Goal: Task Accomplishment & Management: Manage account settings

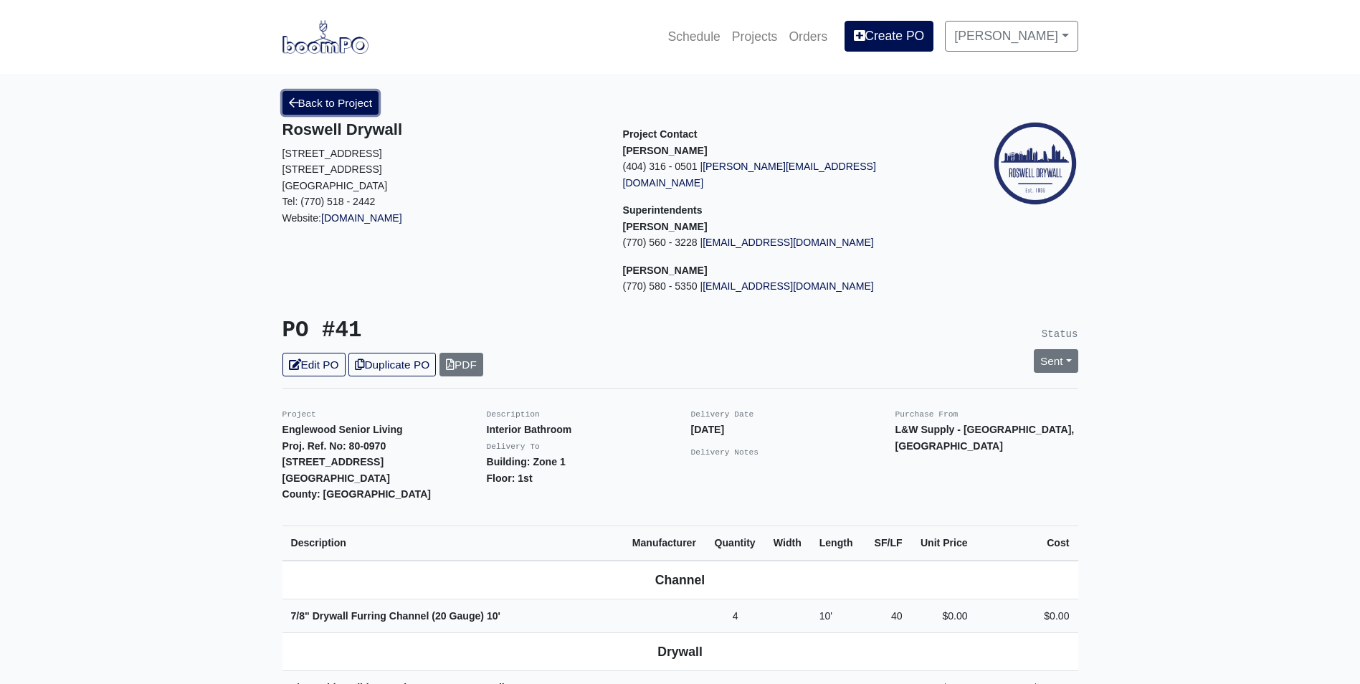
click at [300, 106] on link "Back to Project" at bounding box center [330, 103] width 97 height 24
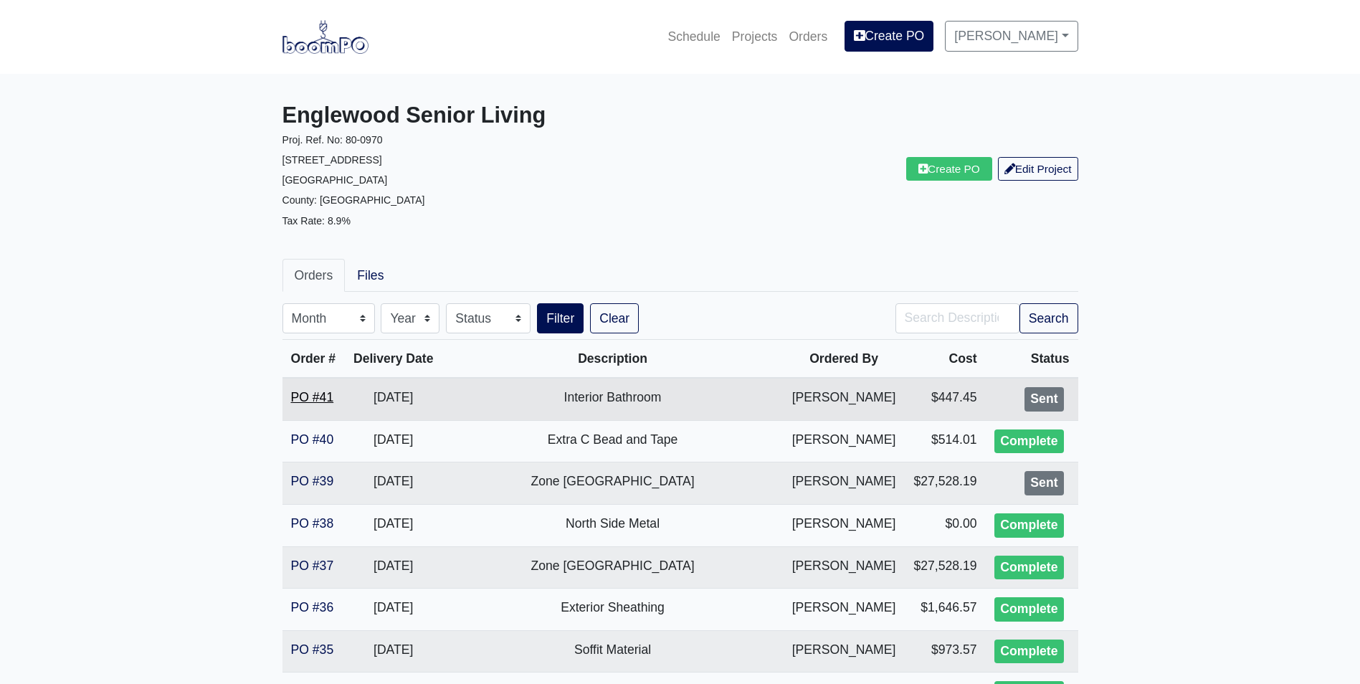
click at [306, 395] on link "PO #41" at bounding box center [312, 397] width 43 height 14
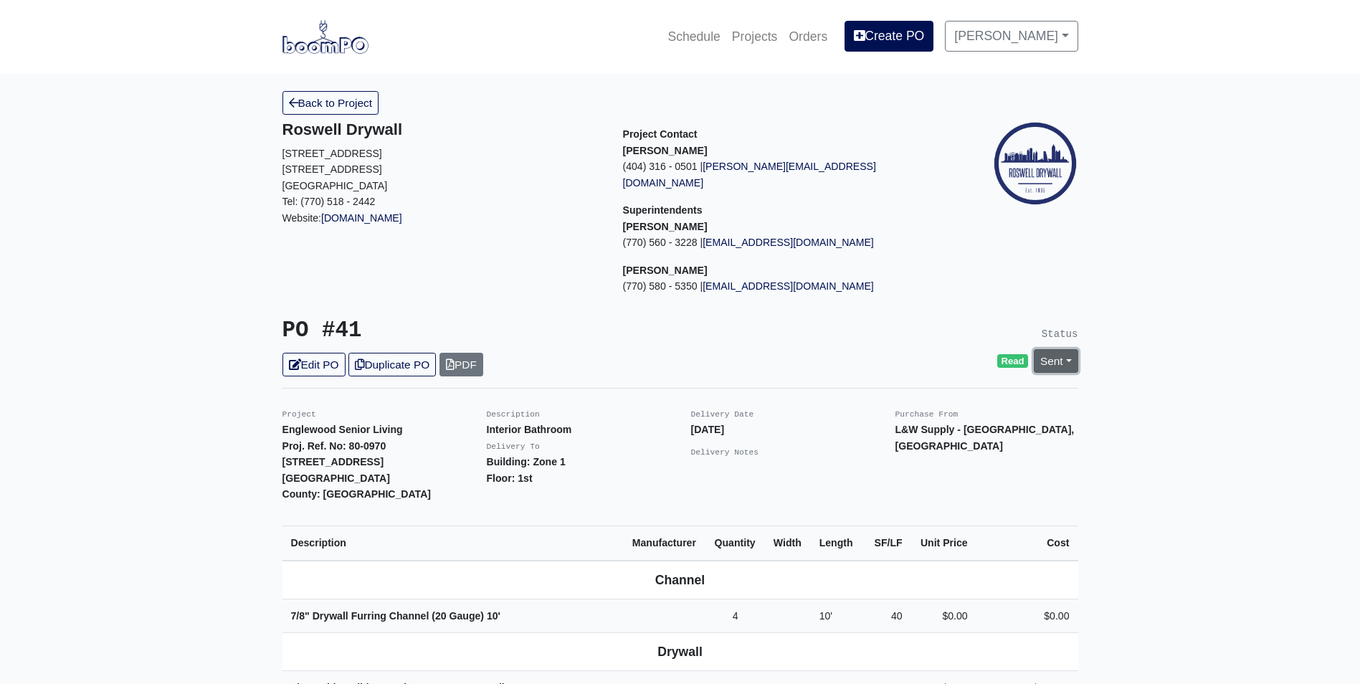
click at [1060, 349] on link "Sent" at bounding box center [1056, 361] width 44 height 24
click at [314, 353] on link "Edit PO" at bounding box center [313, 365] width 63 height 24
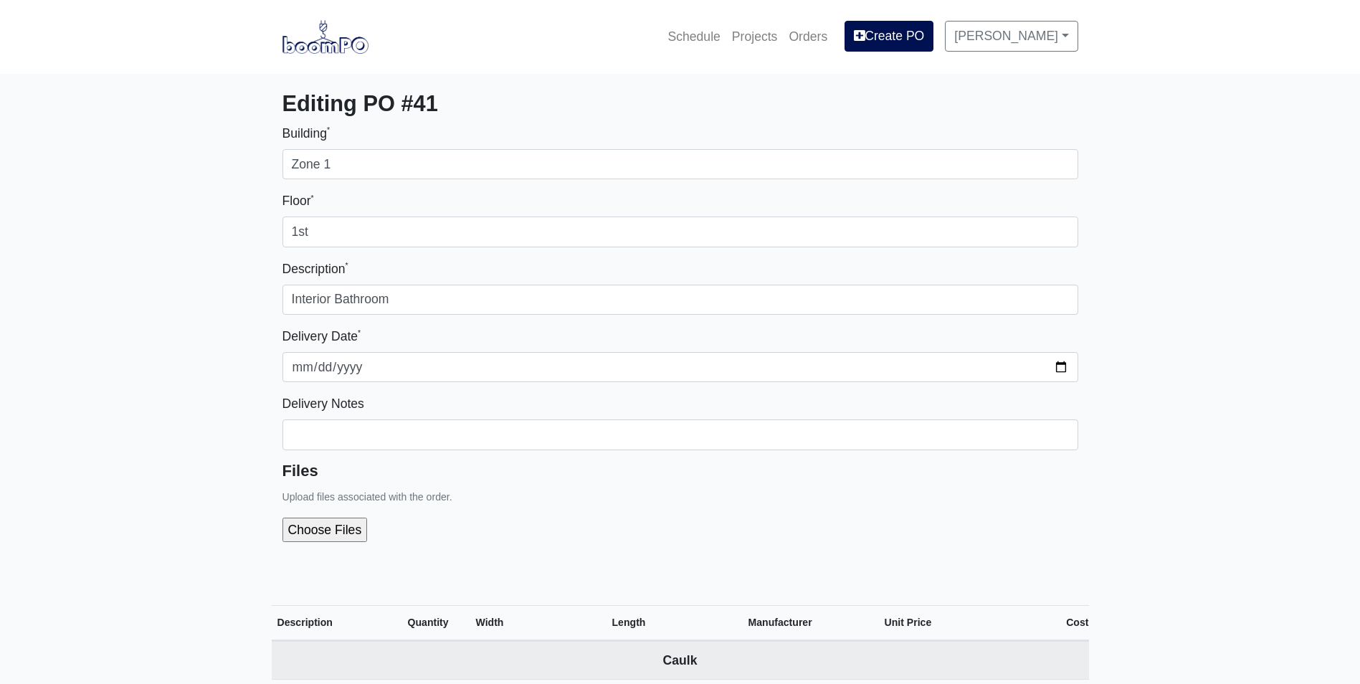
select select
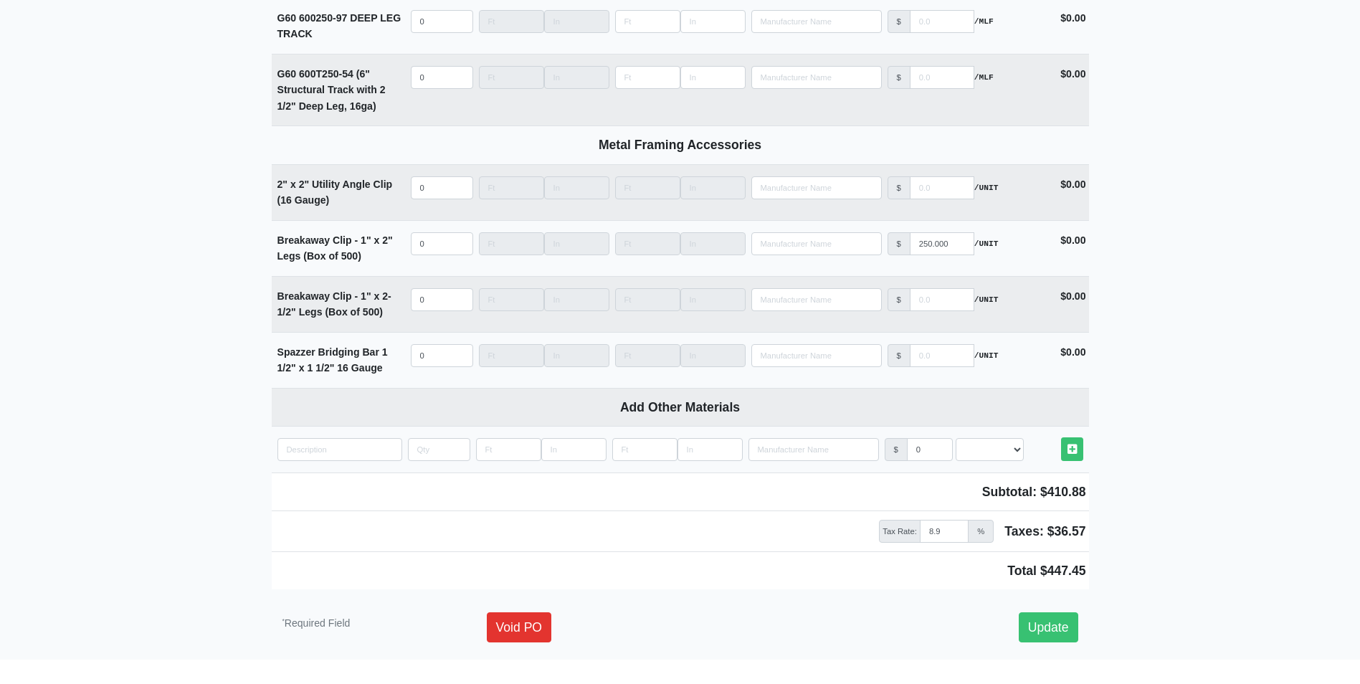
scroll to position [4418, 0]
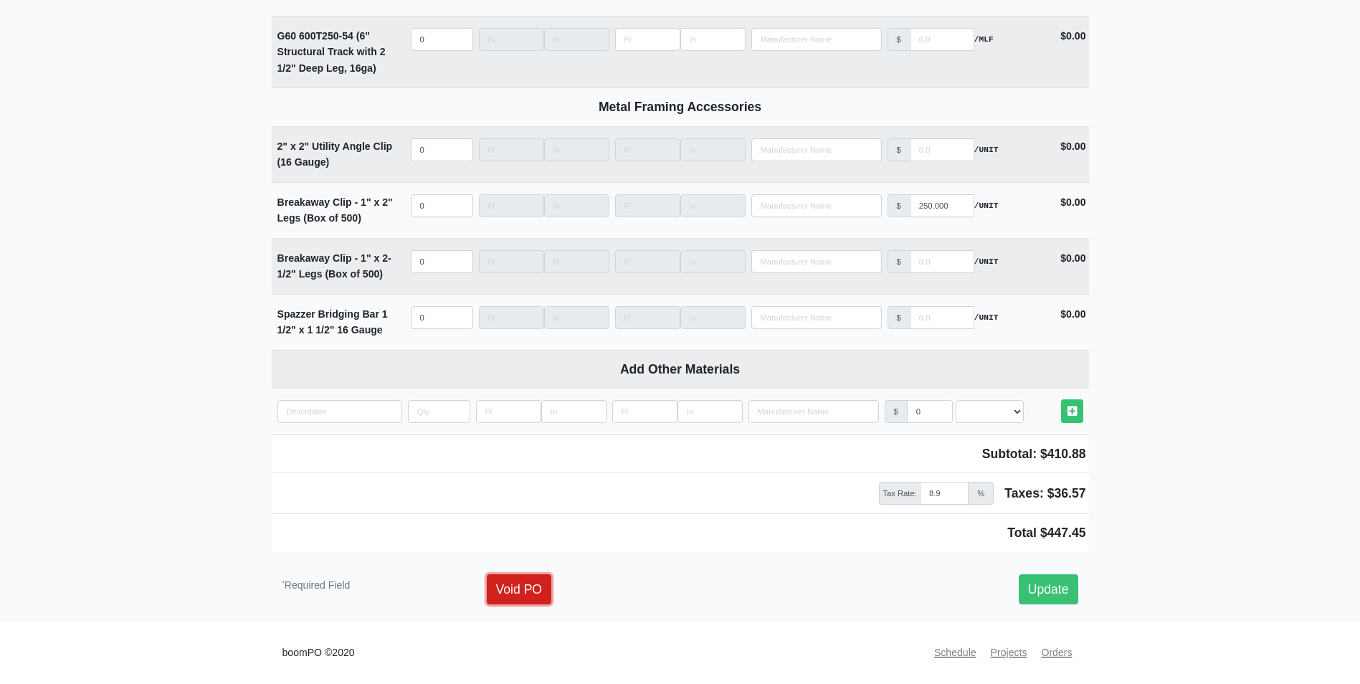
click at [496, 576] on link "Void PO" at bounding box center [519, 589] width 65 height 30
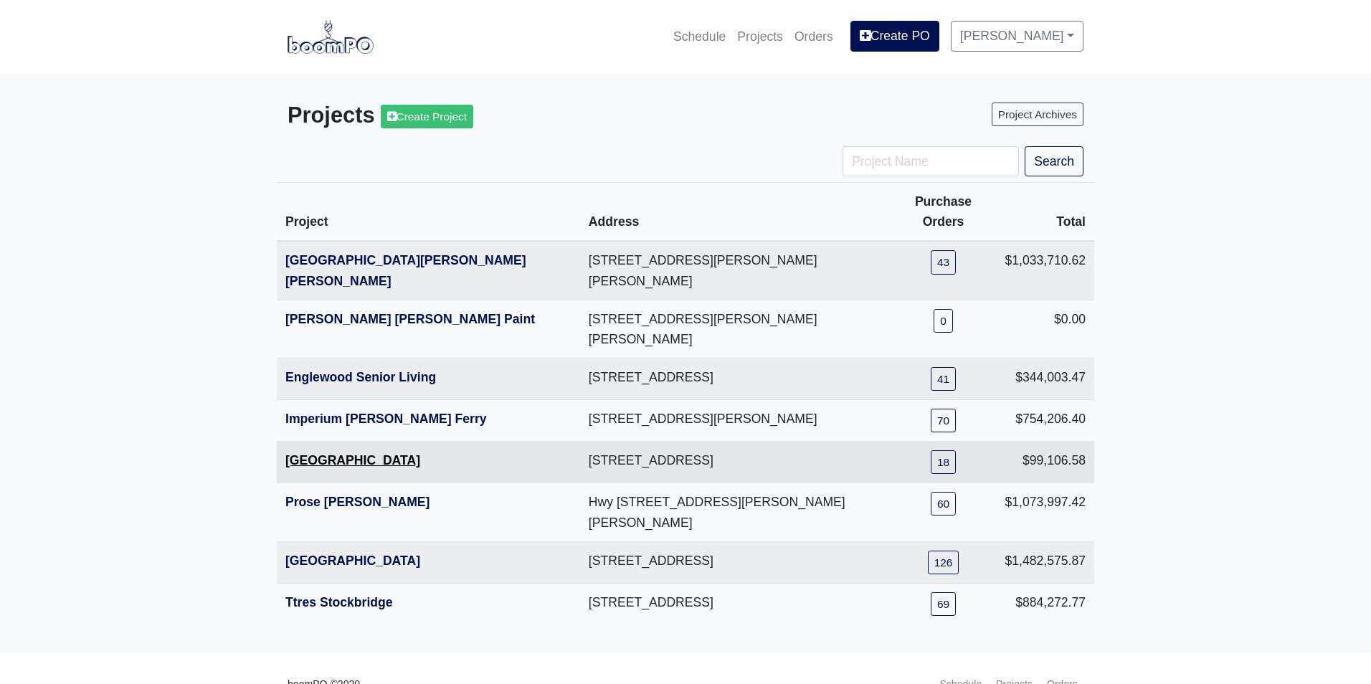
click at [294, 453] on link "Metropolitan Place" at bounding box center [352, 460] width 135 height 14
